Goal: Find specific page/section: Find specific page/section

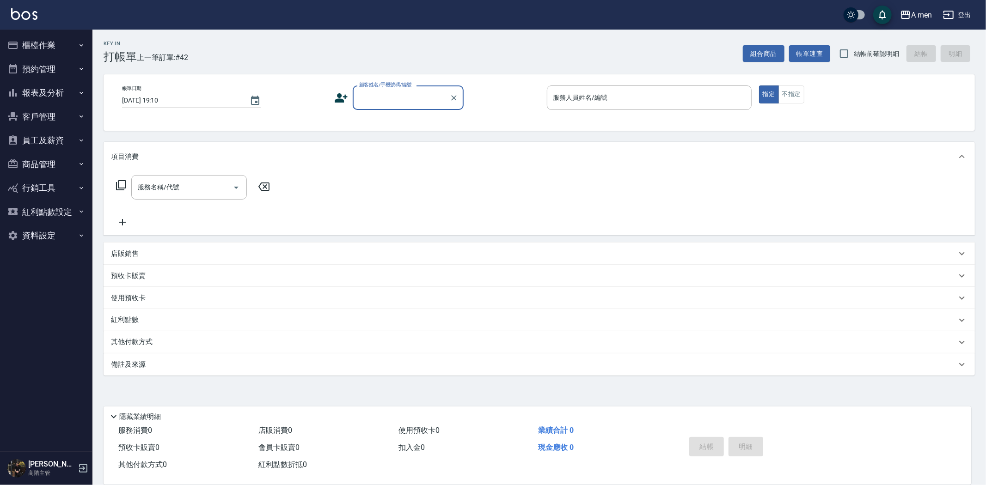
click at [56, 72] on button "預約管理" at bounding box center [46, 69] width 85 height 24
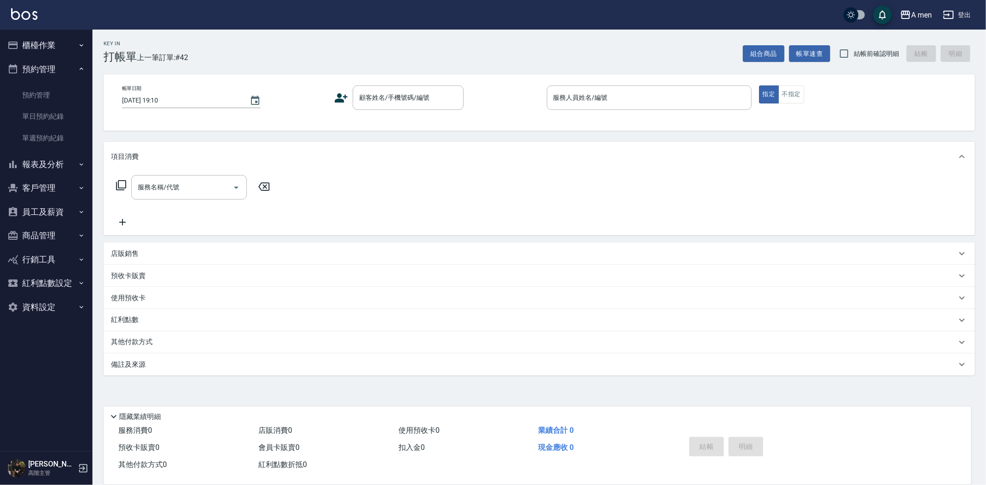
click at [51, 81] on ul "預約管理 單日預約紀錄 單週預約紀錄" at bounding box center [46, 117] width 85 height 72
drag, startPoint x: 53, startPoint y: 44, endPoint x: 61, endPoint y: 73, distance: 29.4
click at [53, 44] on button "櫃檯作業" at bounding box center [46, 45] width 85 height 24
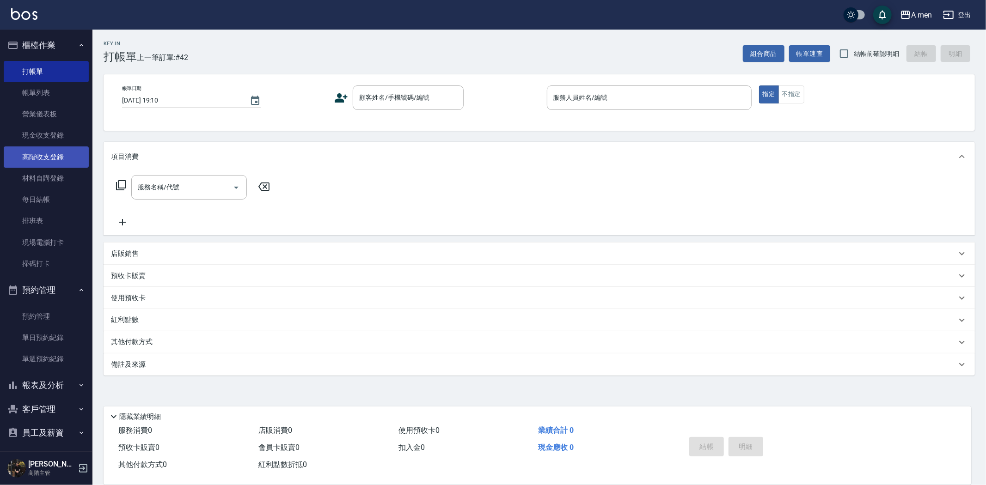
click at [49, 153] on link "高階收支登錄" at bounding box center [46, 156] width 85 height 21
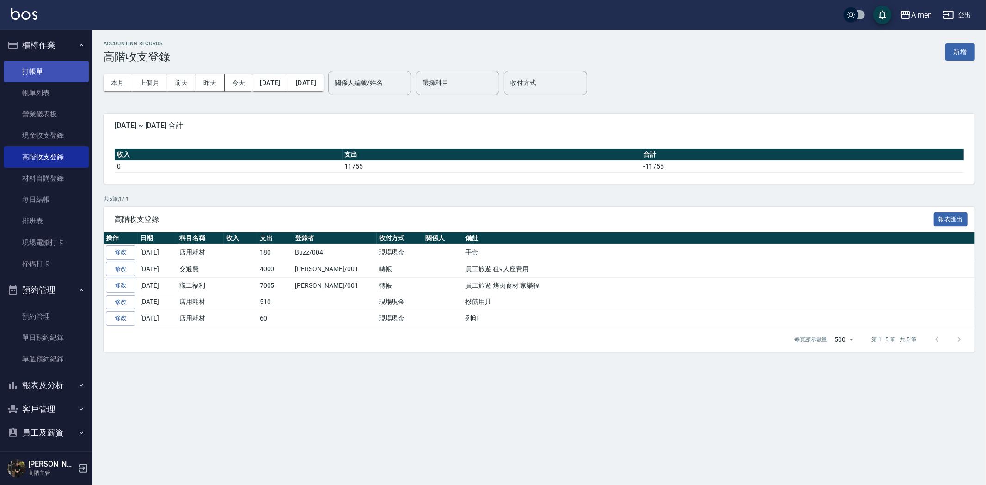
click at [58, 75] on link "打帳單" at bounding box center [46, 71] width 85 height 21
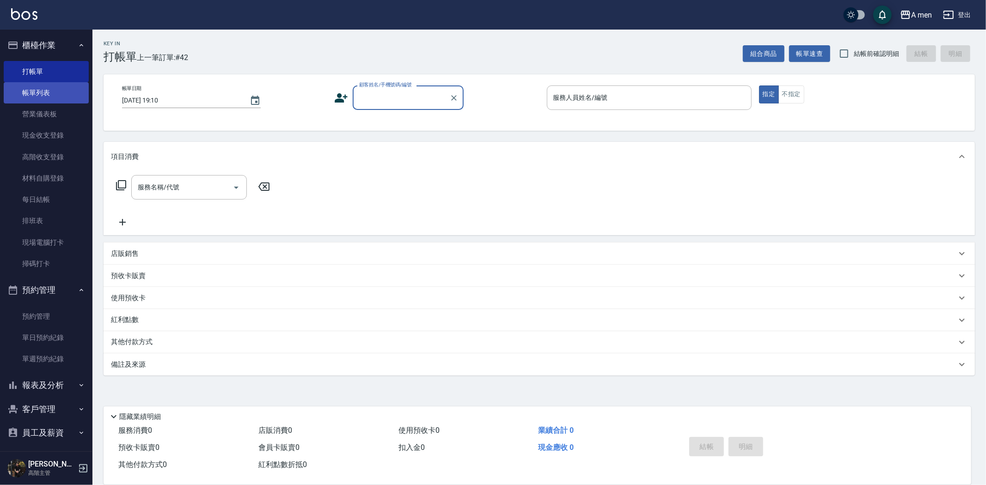
click at [58, 93] on link "帳單列表" at bounding box center [46, 92] width 85 height 21
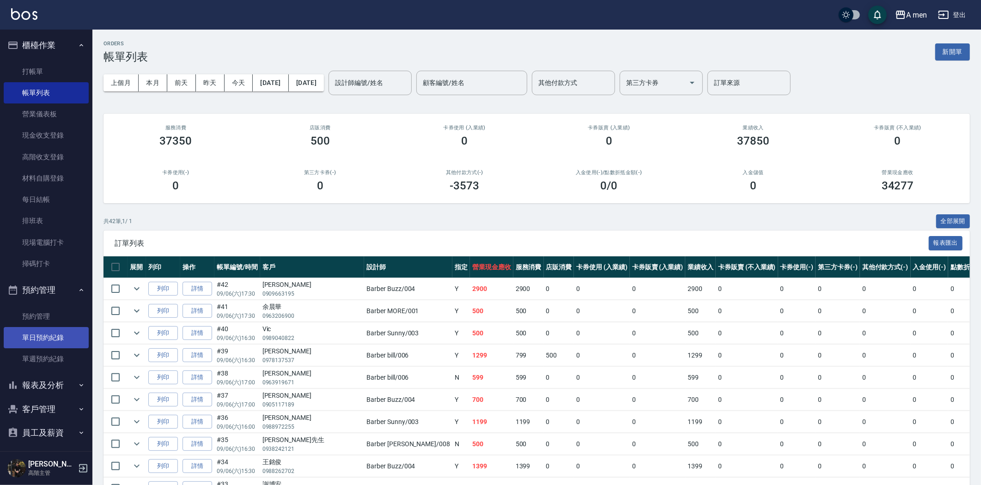
click at [25, 336] on link "單日預約紀錄" at bounding box center [46, 337] width 85 height 21
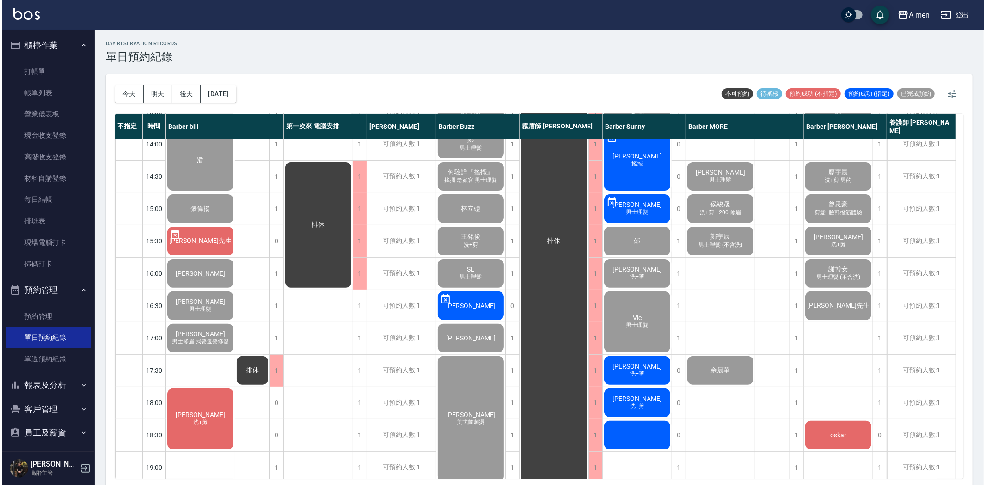
scroll to position [51, 0]
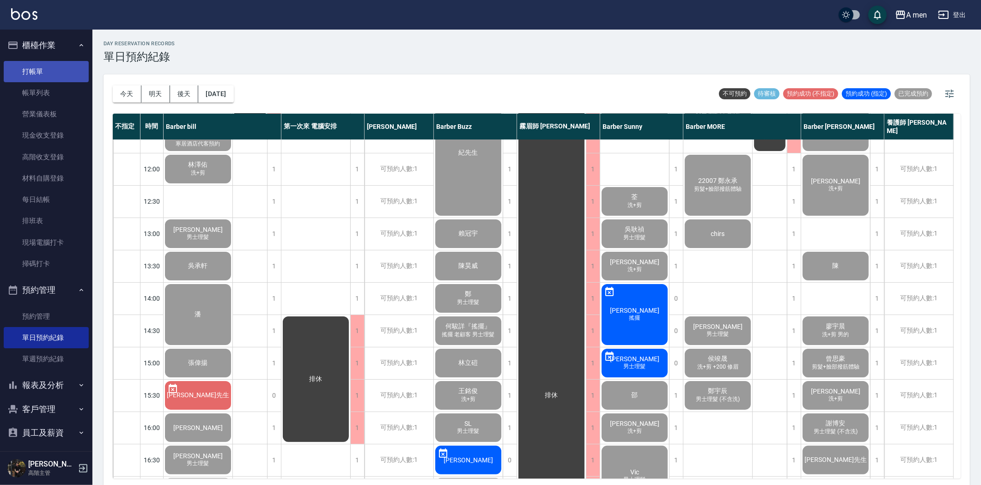
click at [17, 61] on link "打帳單" at bounding box center [46, 71] width 85 height 21
